Goal: Task Accomplishment & Management: Manage account settings

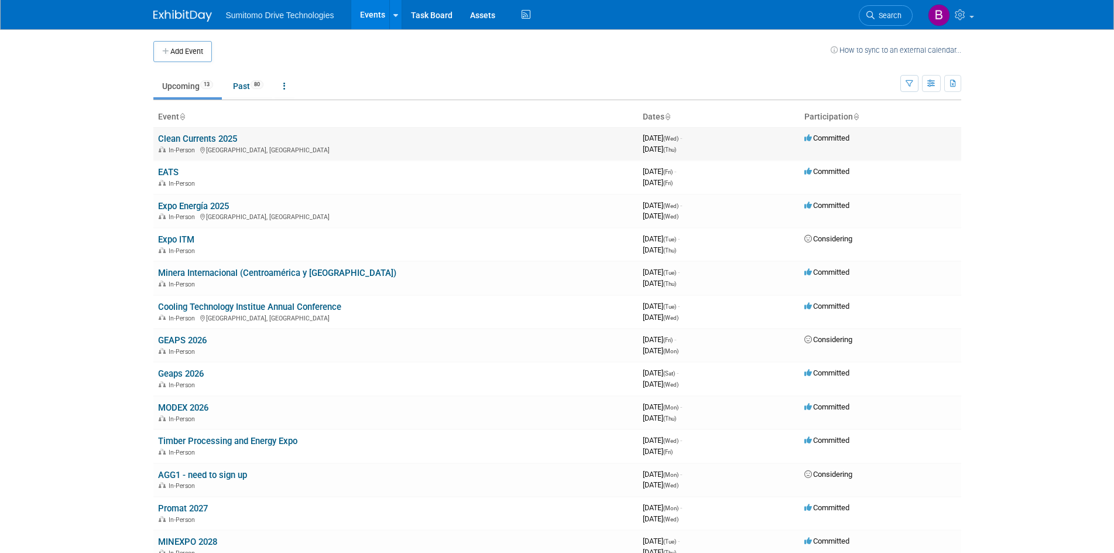
click at [201, 132] on td "Clean Currents 2025 In-Person Pittsburgh, PA" at bounding box center [395, 143] width 485 height 33
click at [208, 135] on link "Clean Currents 2025" at bounding box center [197, 138] width 79 height 11
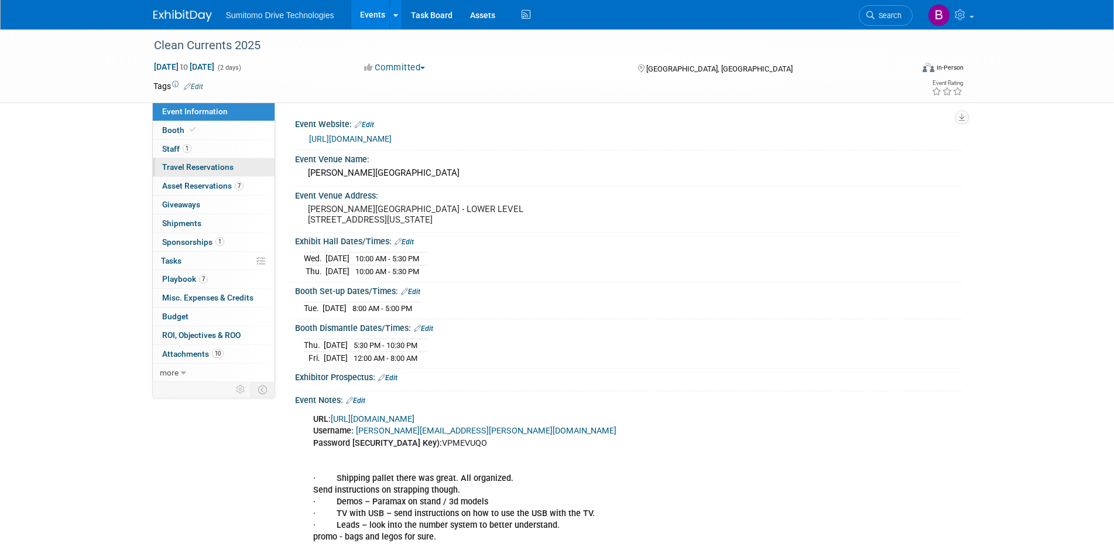
click at [204, 163] on span "Travel Reservations 0" at bounding box center [197, 166] width 71 height 9
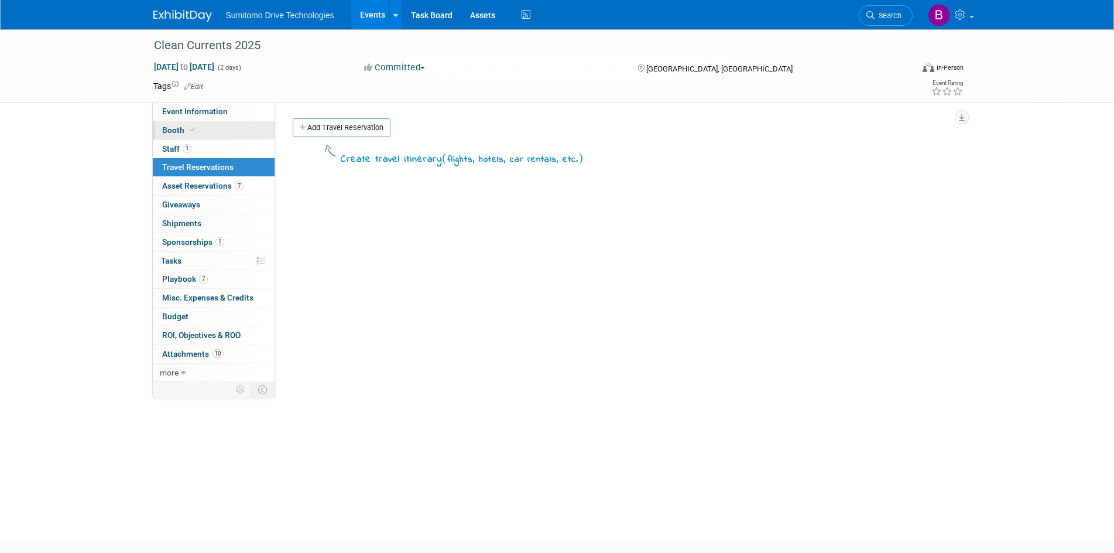
click at [174, 129] on span "Booth" at bounding box center [180, 129] width 36 height 9
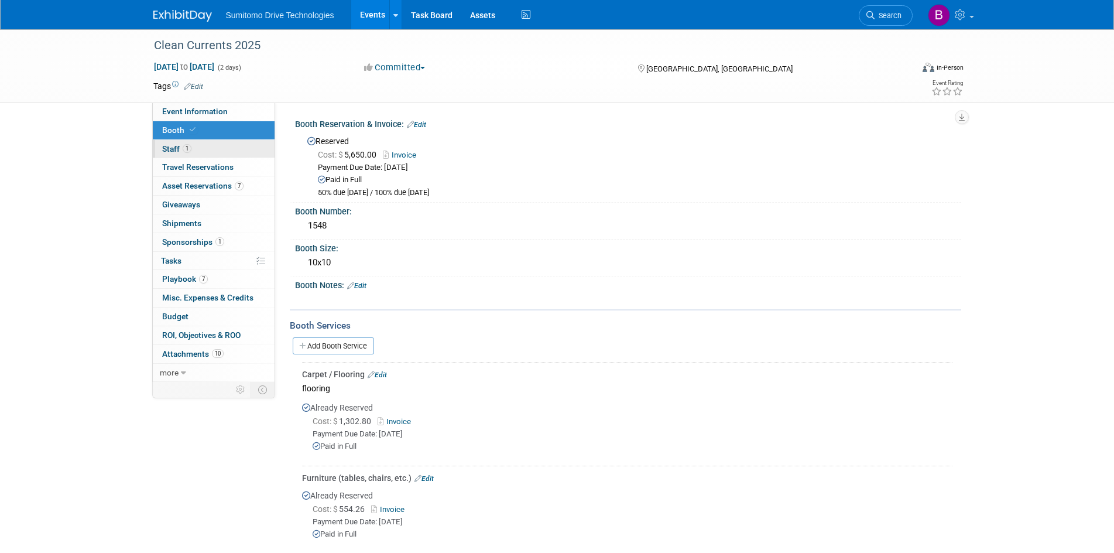
click at [198, 151] on link "1 Staff 1" at bounding box center [214, 149] width 122 height 18
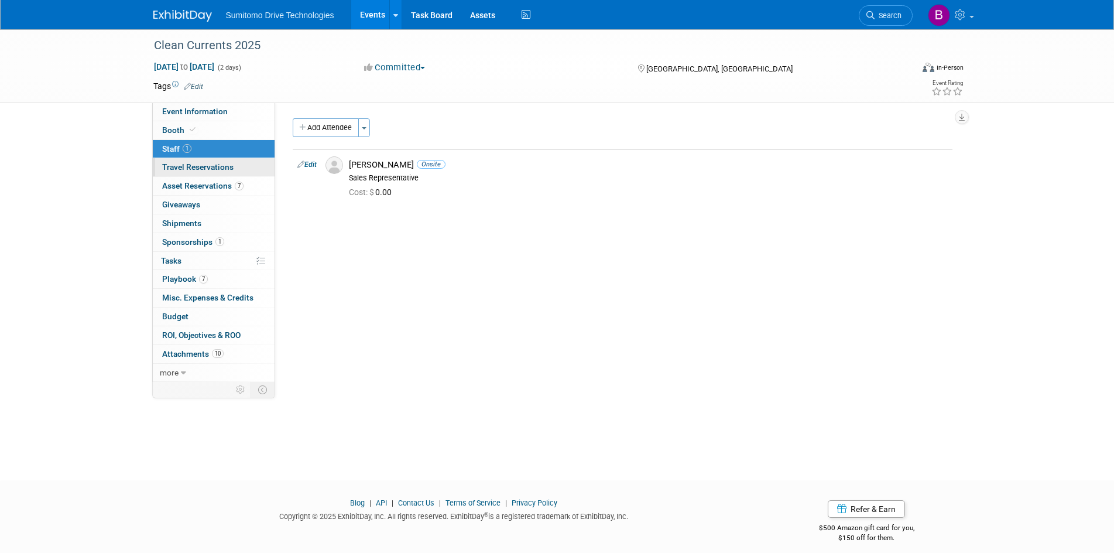
click at [199, 165] on span "Travel Reservations 0" at bounding box center [197, 166] width 71 height 9
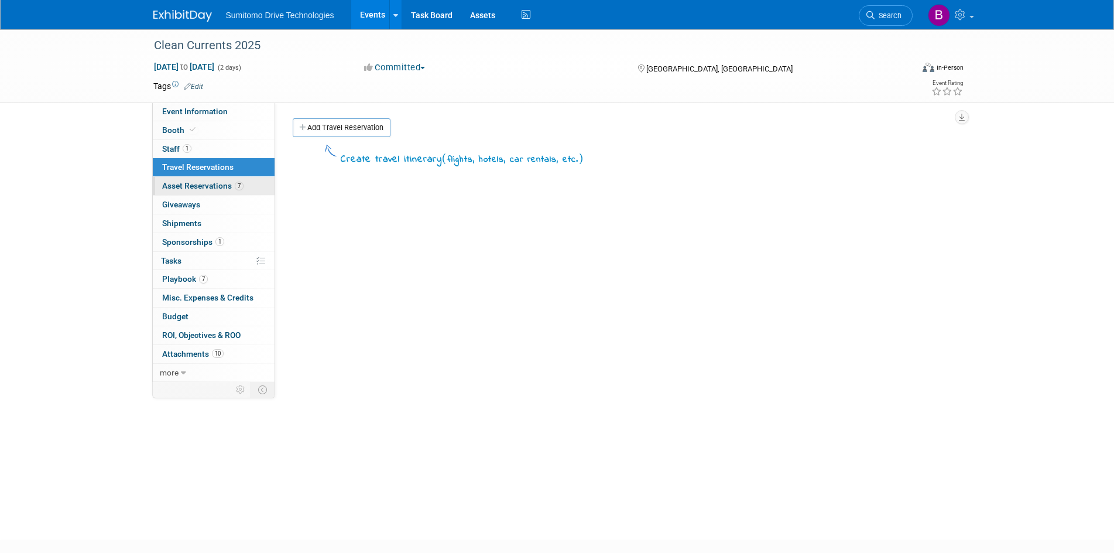
click at [201, 181] on span "Asset Reservations 7" at bounding box center [202, 185] width 81 height 9
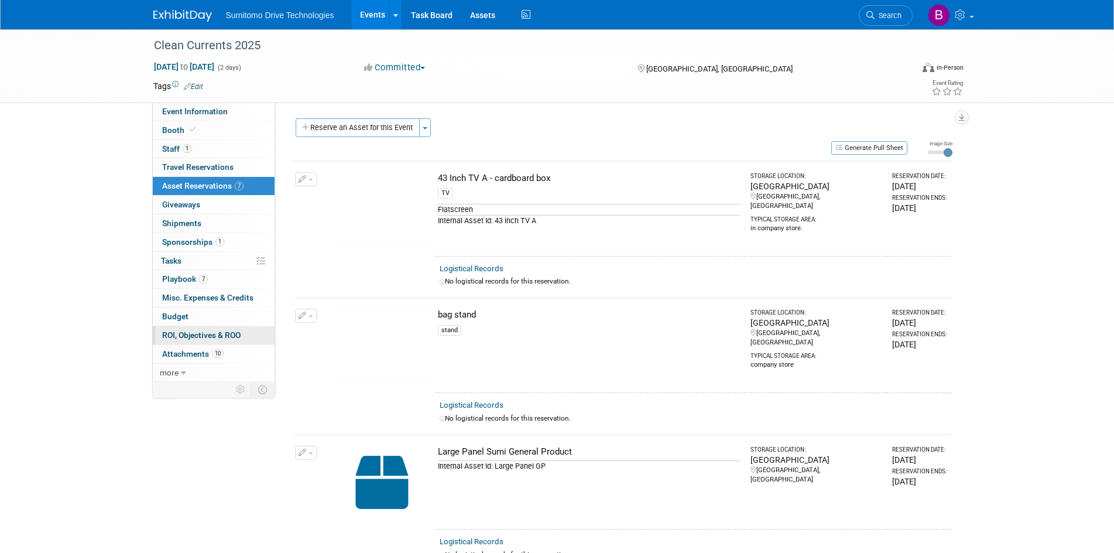
click at [210, 340] on link "0 ROI, Objectives & ROO 0" at bounding box center [214, 335] width 122 height 18
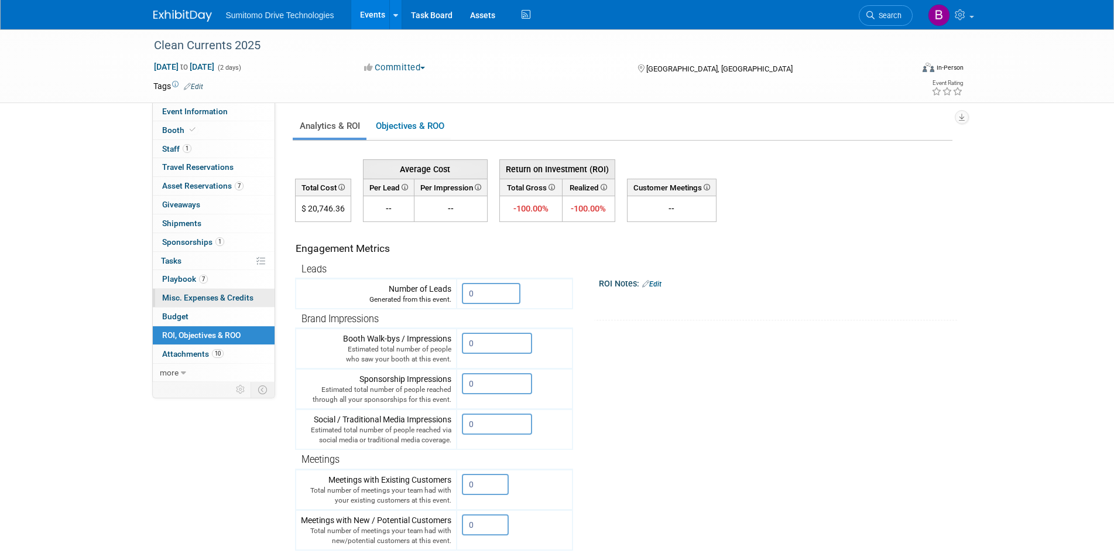
click at [217, 302] on span "Misc. Expenses & Credits 0" at bounding box center [207, 297] width 91 height 9
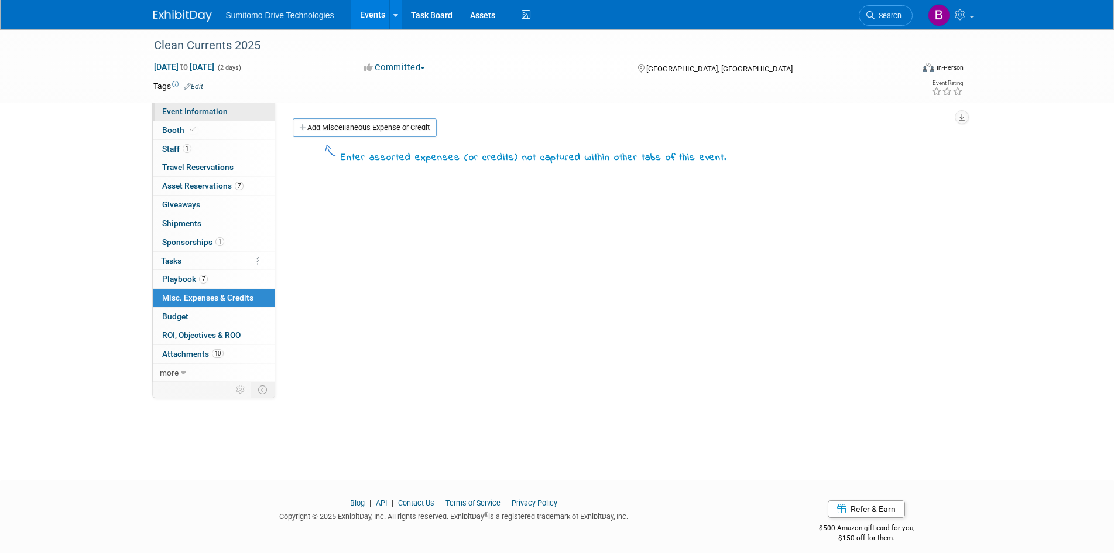
click at [238, 113] on link "Event Information" at bounding box center [214, 111] width 122 height 18
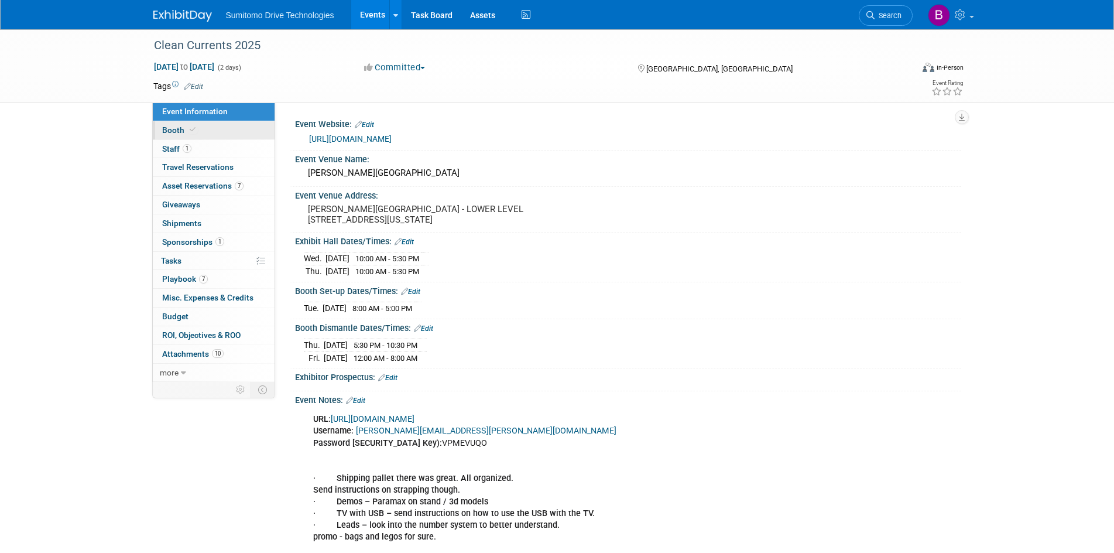
click at [245, 125] on link "Booth" at bounding box center [214, 130] width 122 height 18
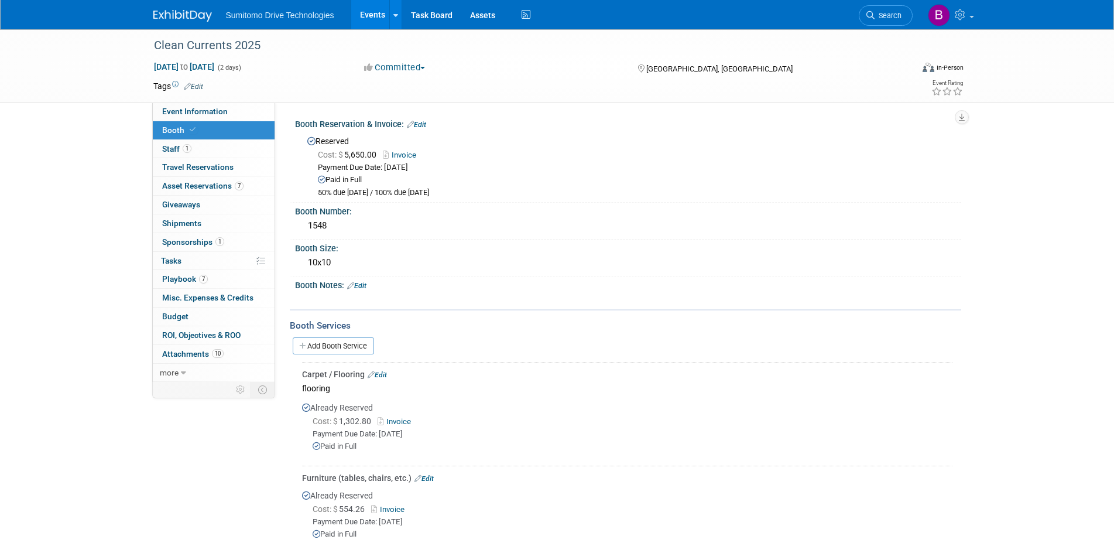
click at [397, 419] on link "Invoice" at bounding box center [397, 421] width 38 height 9
click at [384, 375] on link "Edit" at bounding box center [377, 375] width 19 height 8
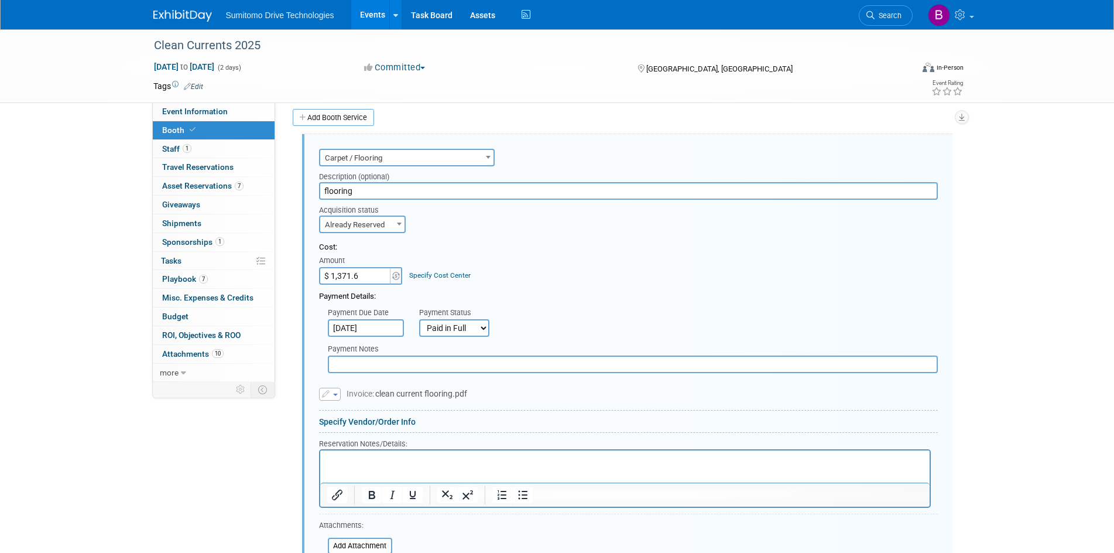
type input "$ 1,371.60"
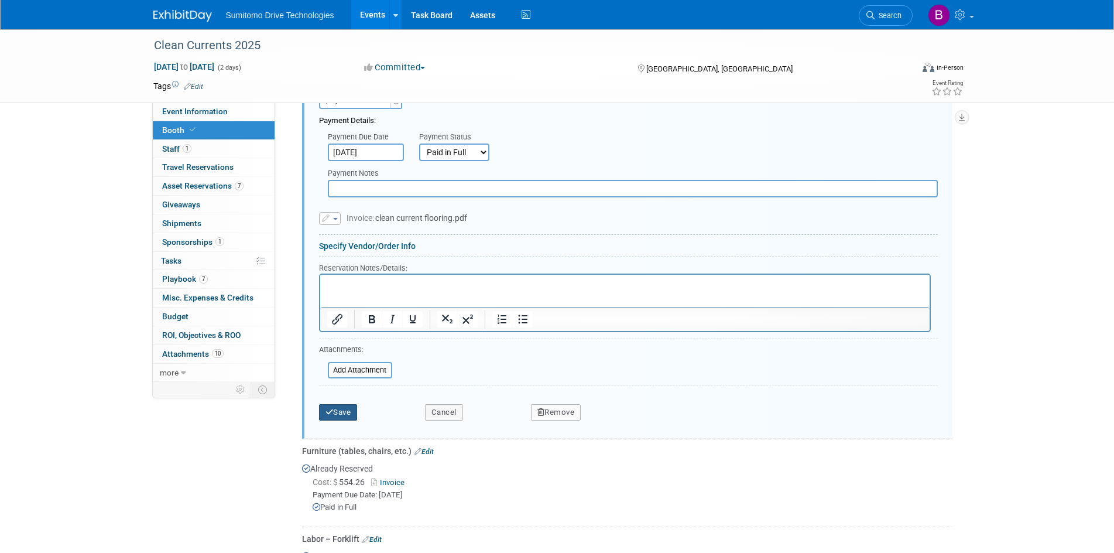
click at [351, 416] on button "Save" at bounding box center [338, 412] width 39 height 16
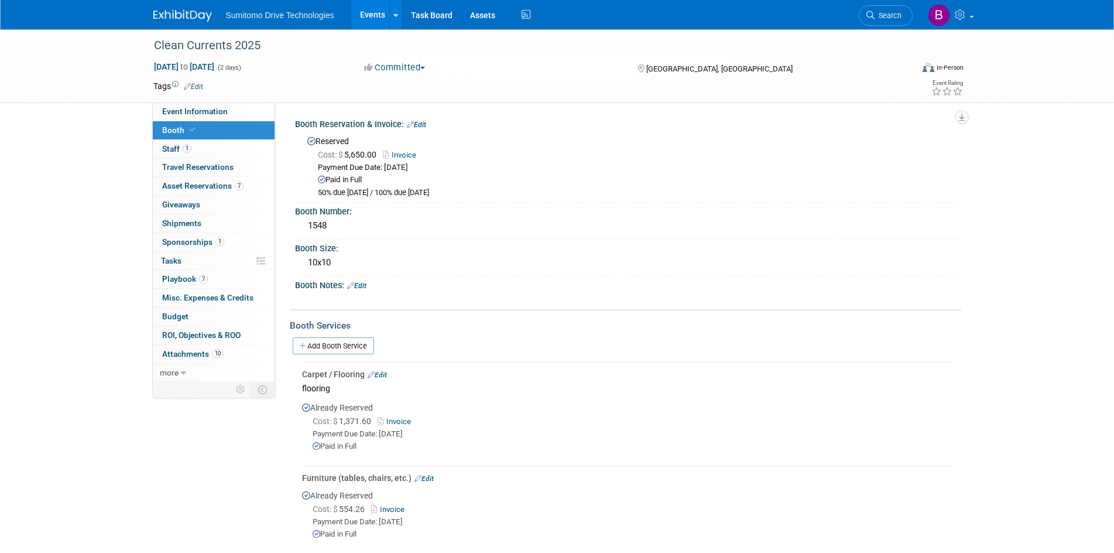
click at [284, 25] on ul "Sumitomo Drive Technologies Events Add Event Bulk Upload Events Shareable Event…" at bounding box center [380, 14] width 308 height 29
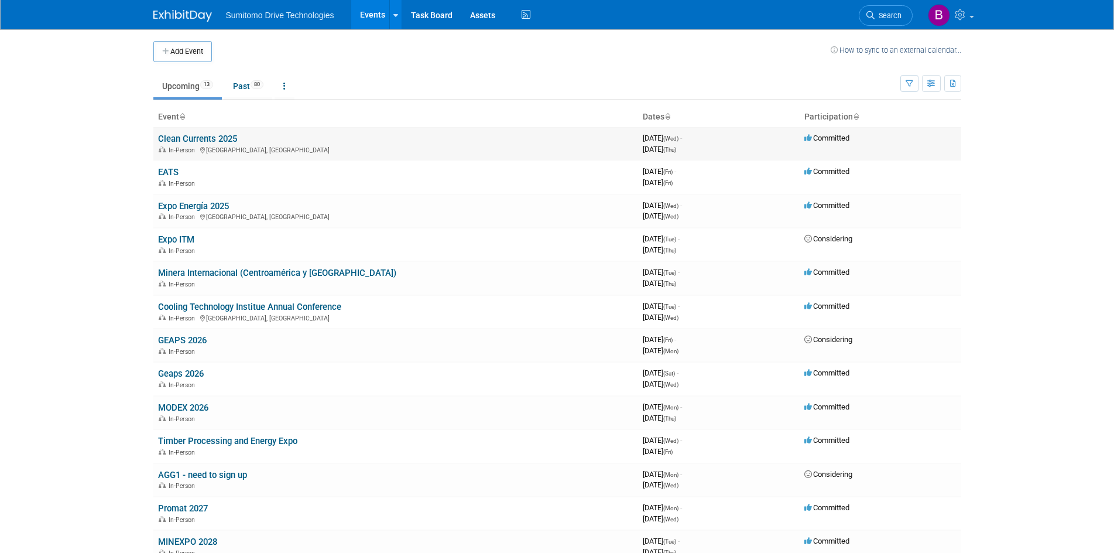
click at [191, 137] on link "Clean Currents 2025" at bounding box center [197, 138] width 79 height 11
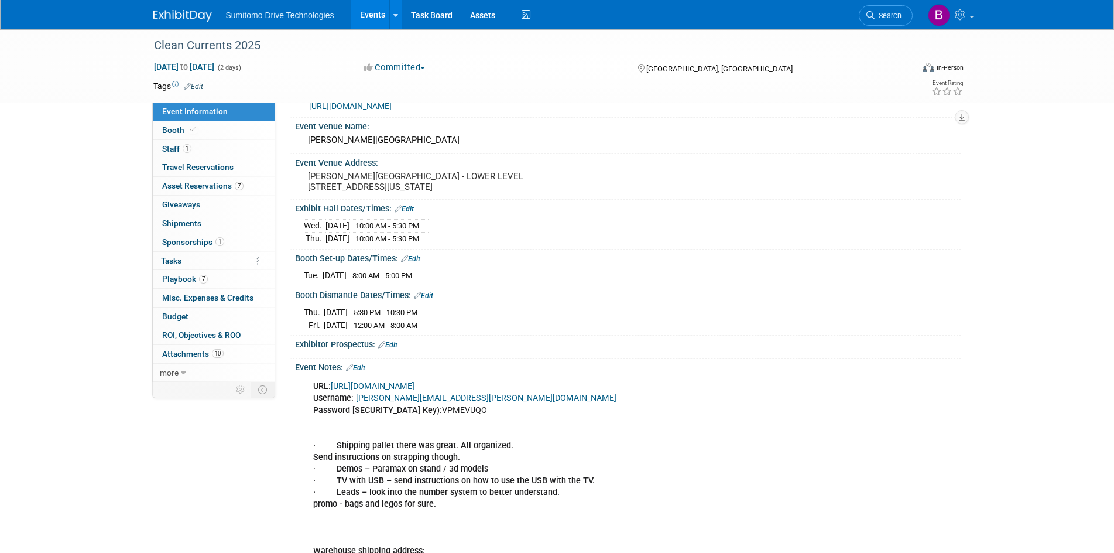
scroll to position [234, 0]
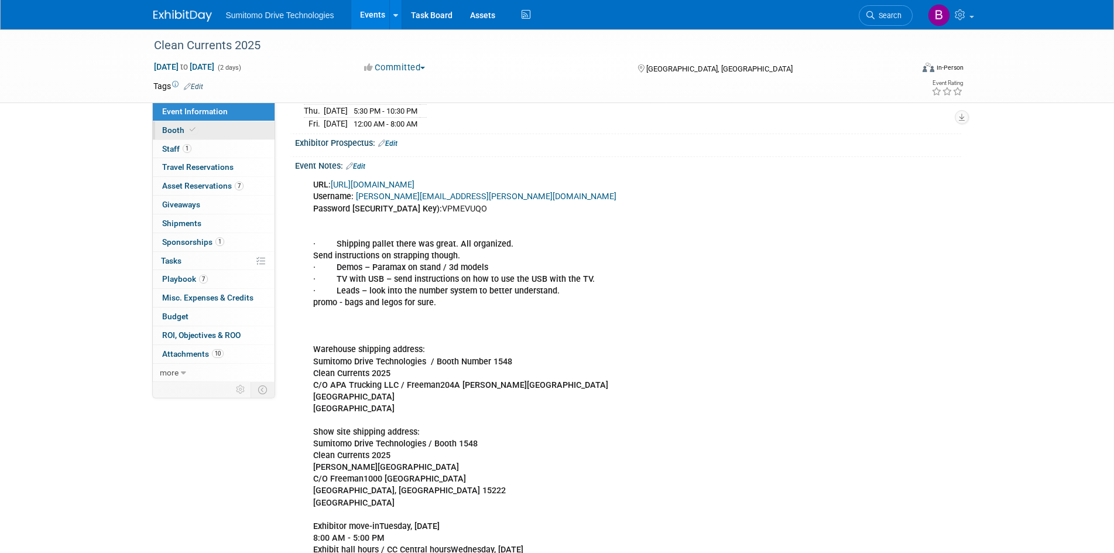
click at [179, 128] on span "Booth" at bounding box center [180, 129] width 36 height 9
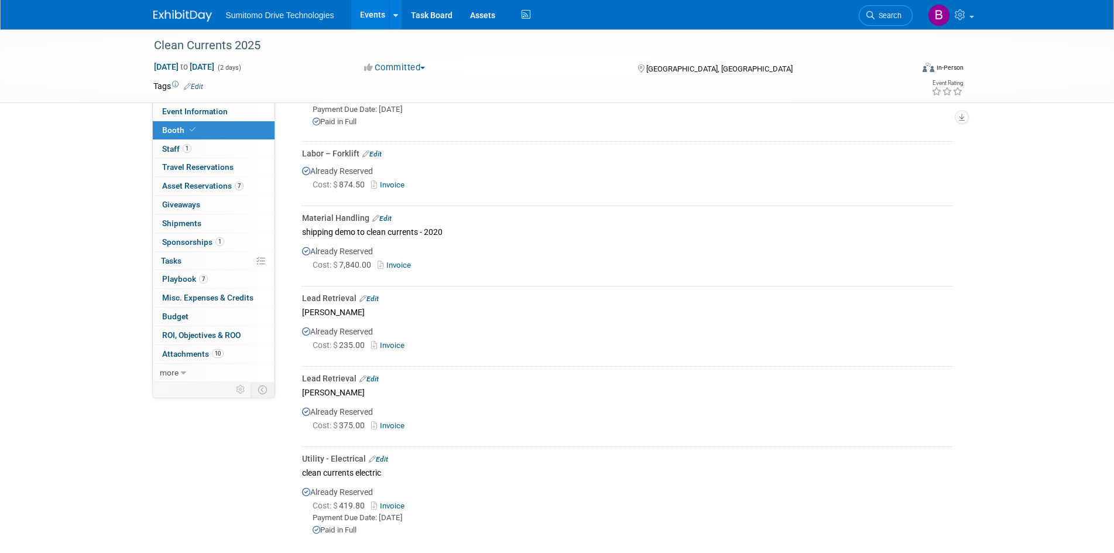
scroll to position [410, 0]
